Goal: Check status: Check status

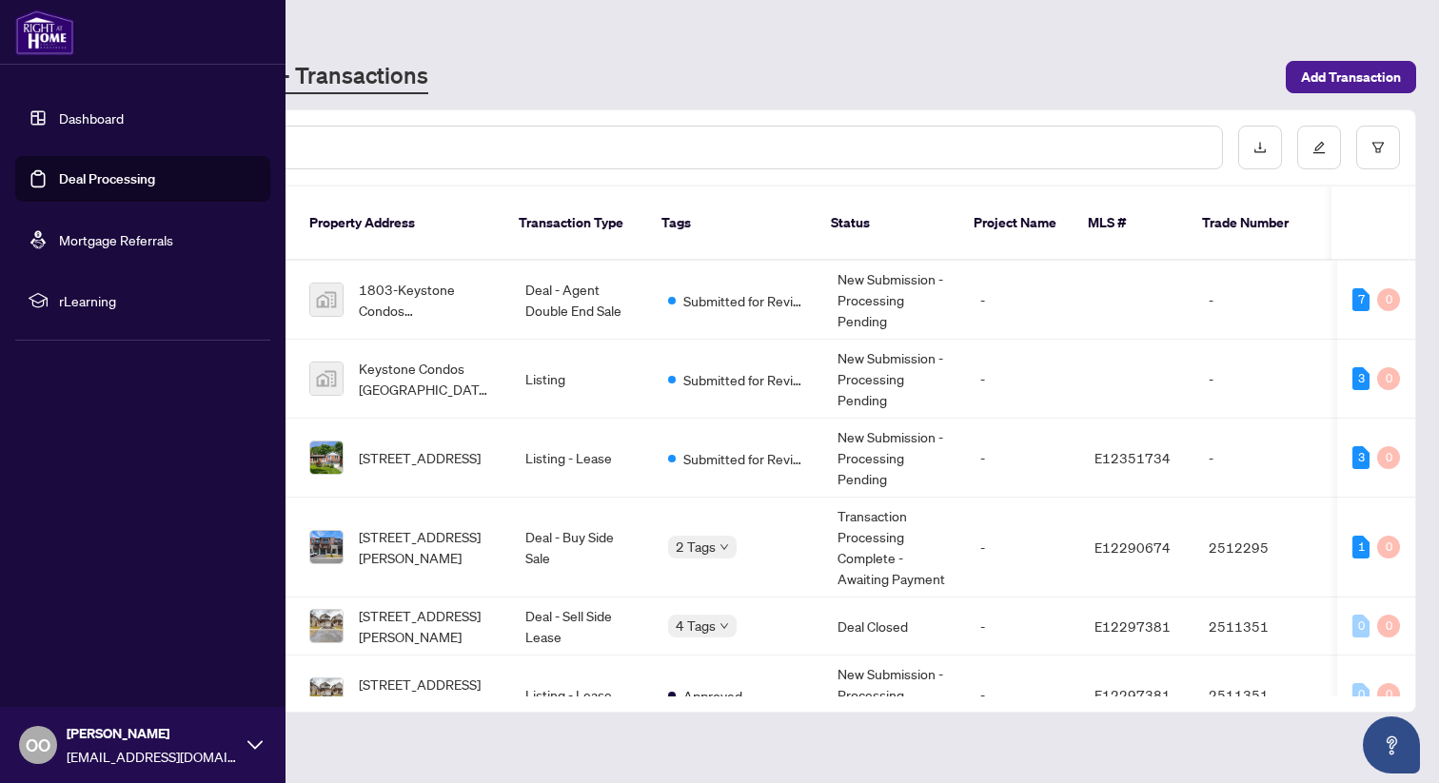
click at [59, 171] on link "Deal Processing" at bounding box center [107, 178] width 96 height 17
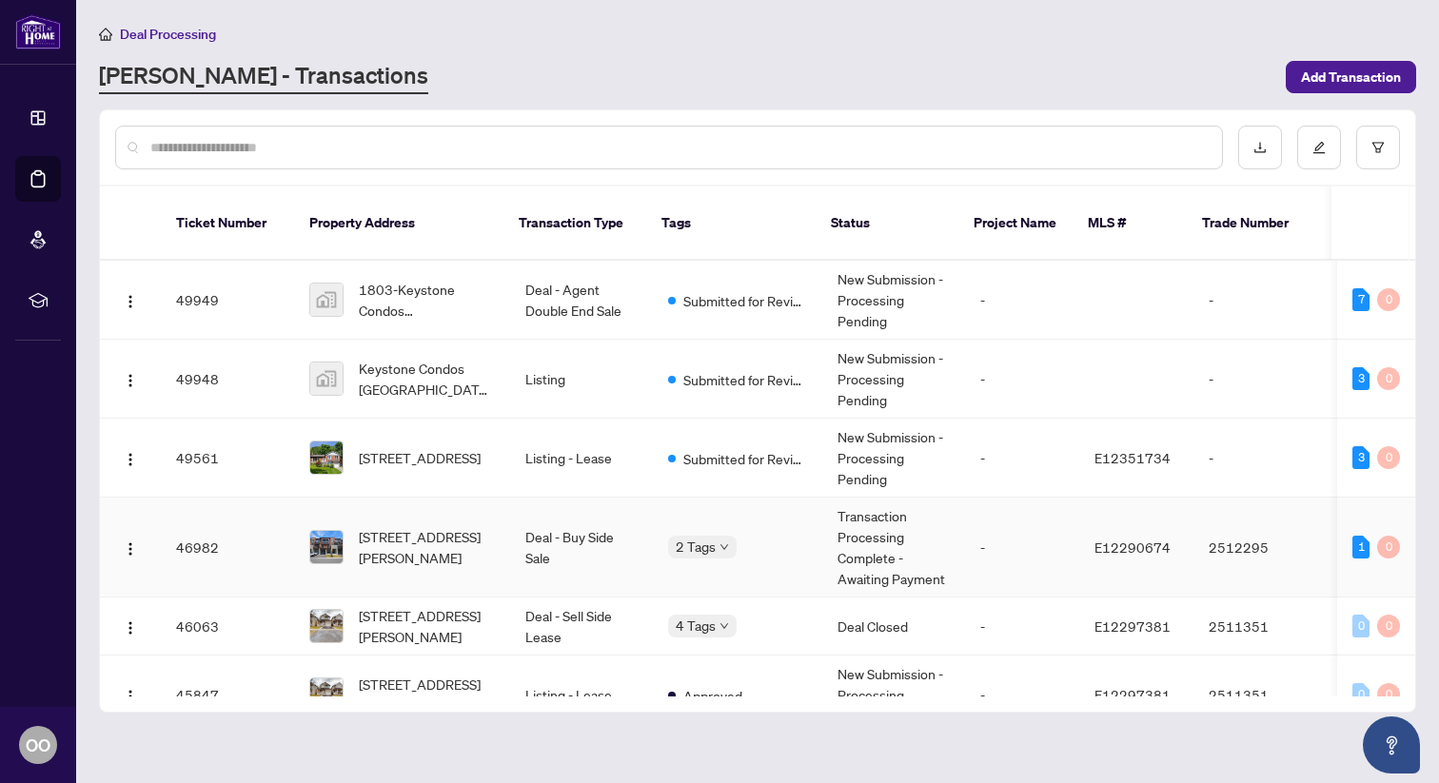
click at [738, 536] on div "2 Tags" at bounding box center [737, 547] width 139 height 22
click at [845, 526] on td "Transaction Processing Complete - Awaiting Payment" at bounding box center [893, 548] width 143 height 100
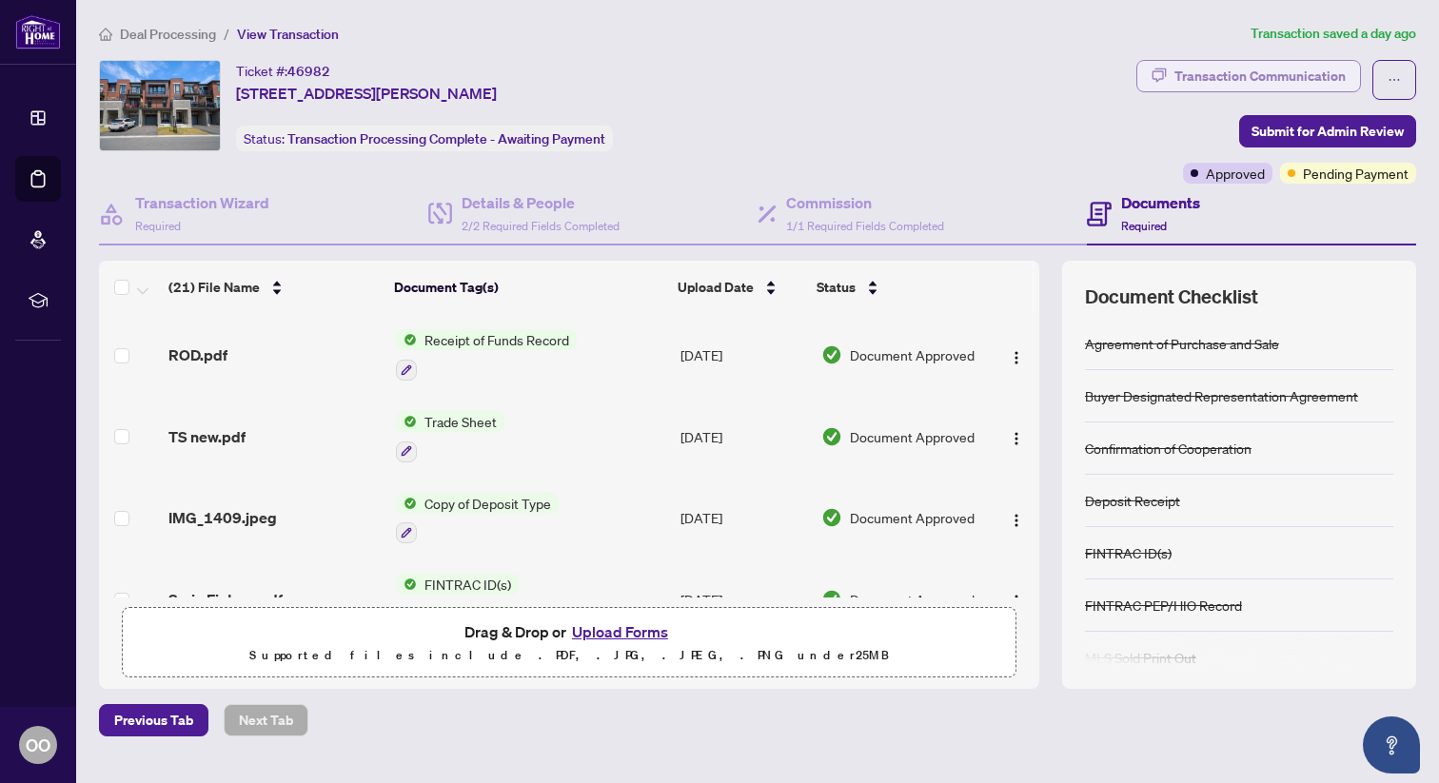
click at [1304, 80] on div "Transaction Communication" at bounding box center [1259, 76] width 171 height 30
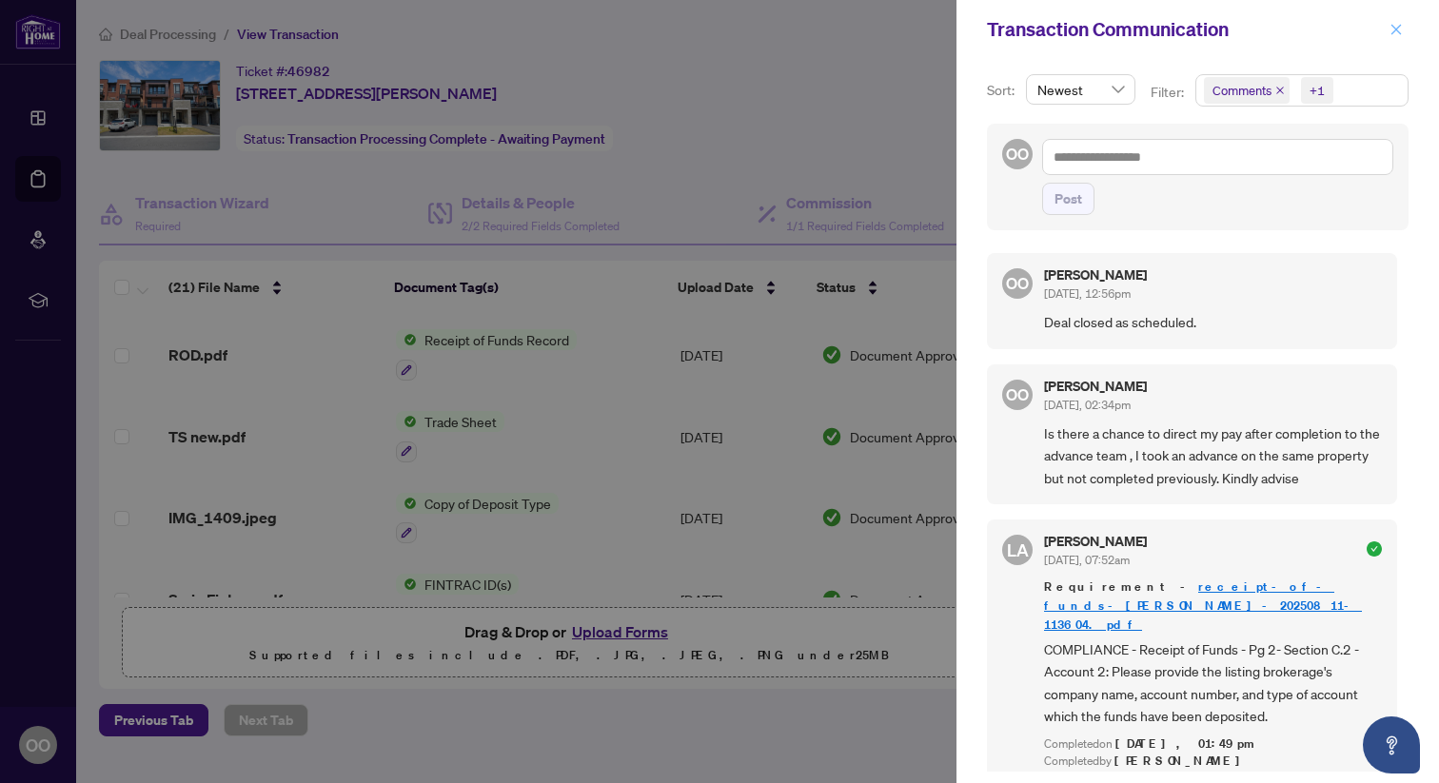
click at [1402, 27] on icon "close" at bounding box center [1395, 29] width 13 height 13
